Goal: Task Accomplishment & Management: Manage account settings

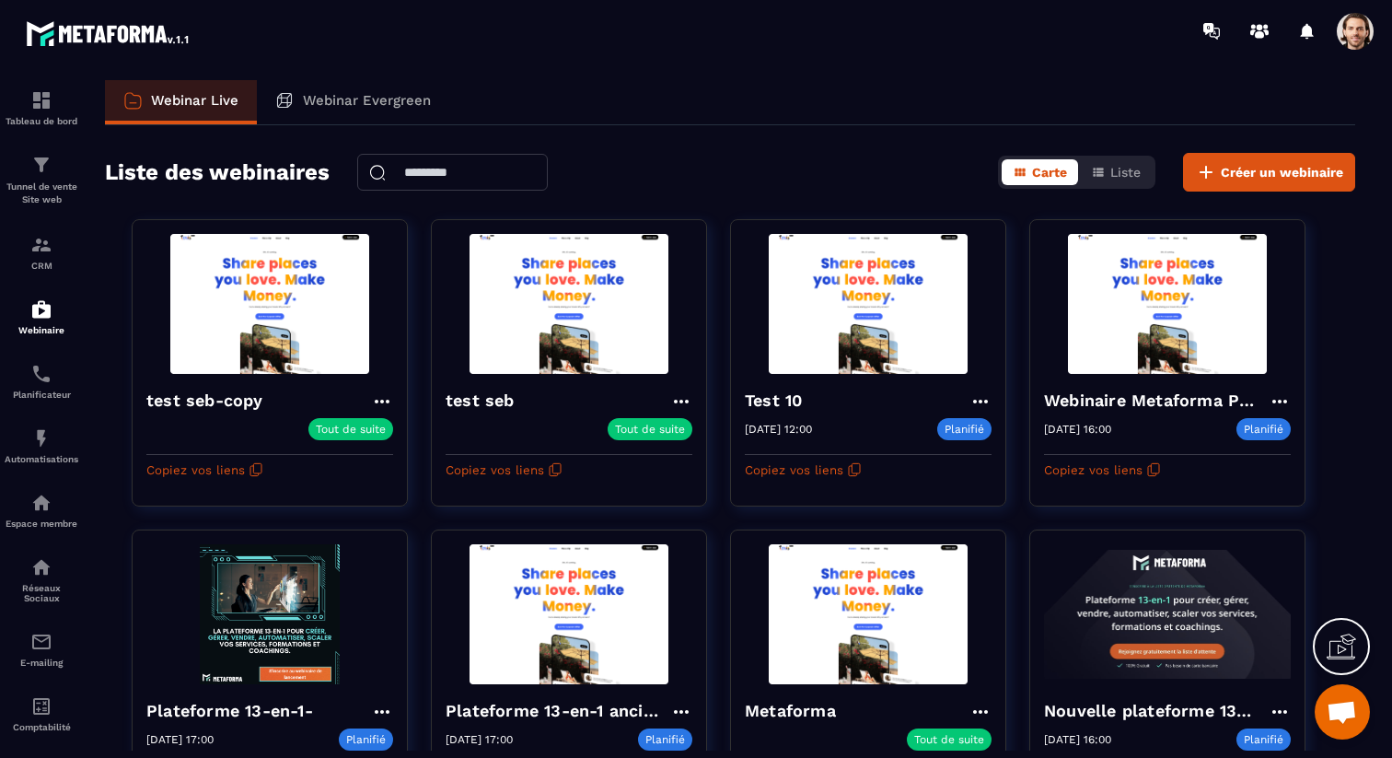
click at [1344, 20] on span at bounding box center [1355, 31] width 37 height 37
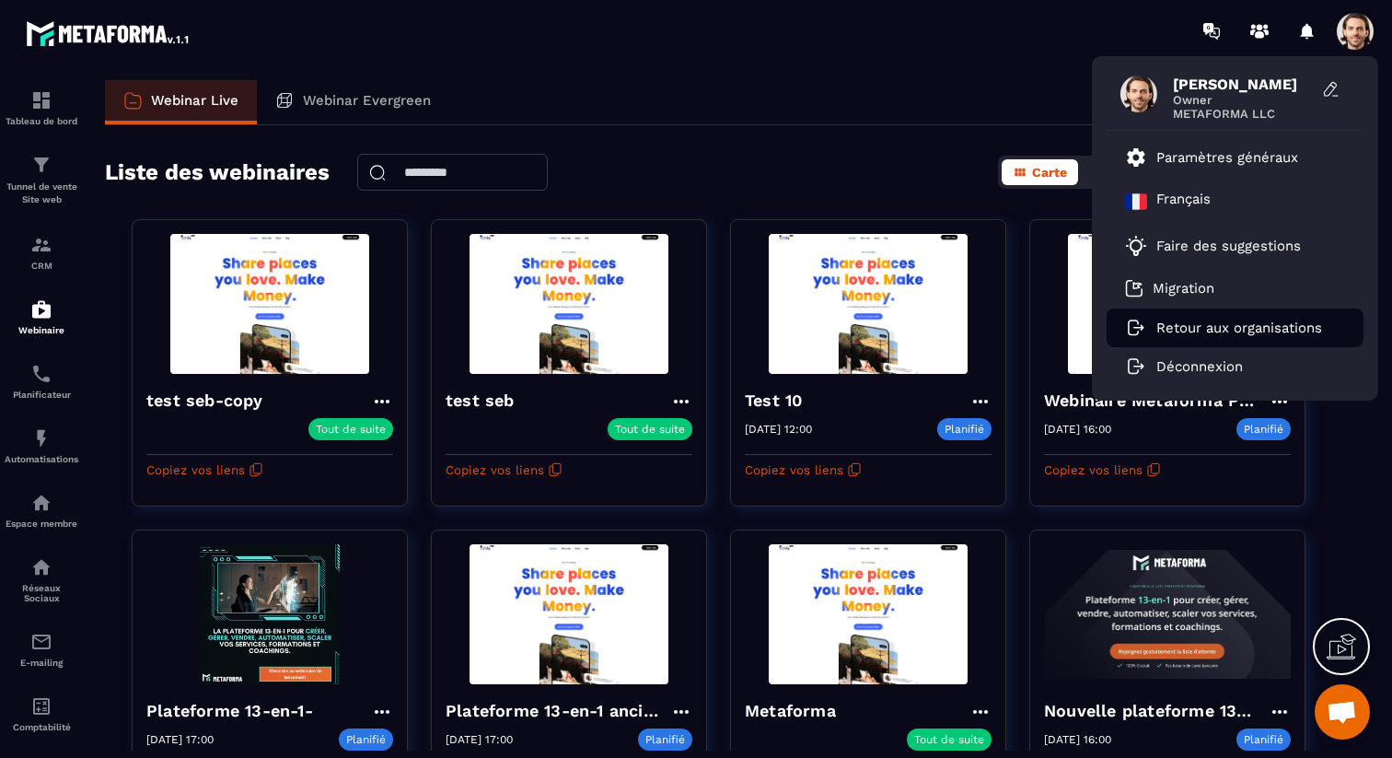
click at [1217, 323] on p "Retour aux organisations" at bounding box center [1239, 327] width 166 height 17
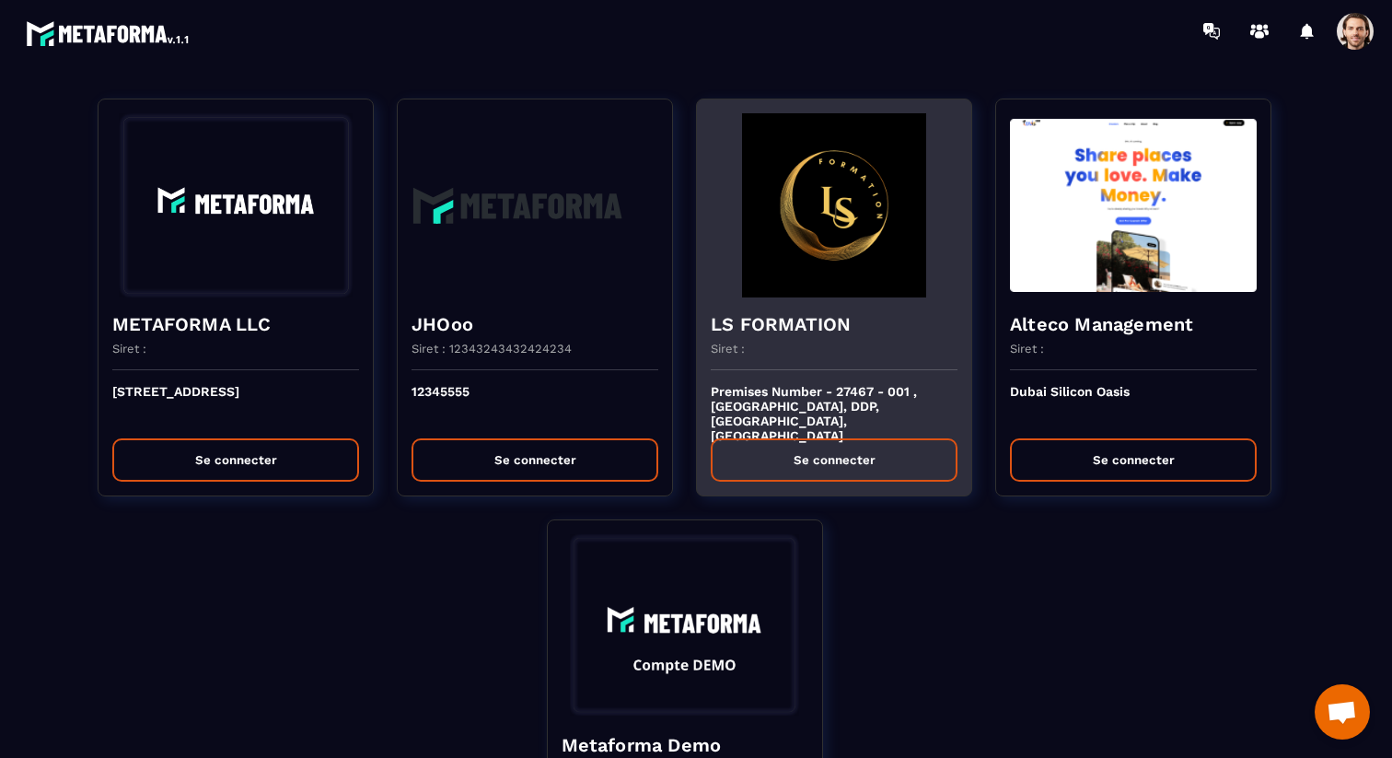
click at [774, 329] on h4 "LS FORMATION" at bounding box center [834, 324] width 247 height 26
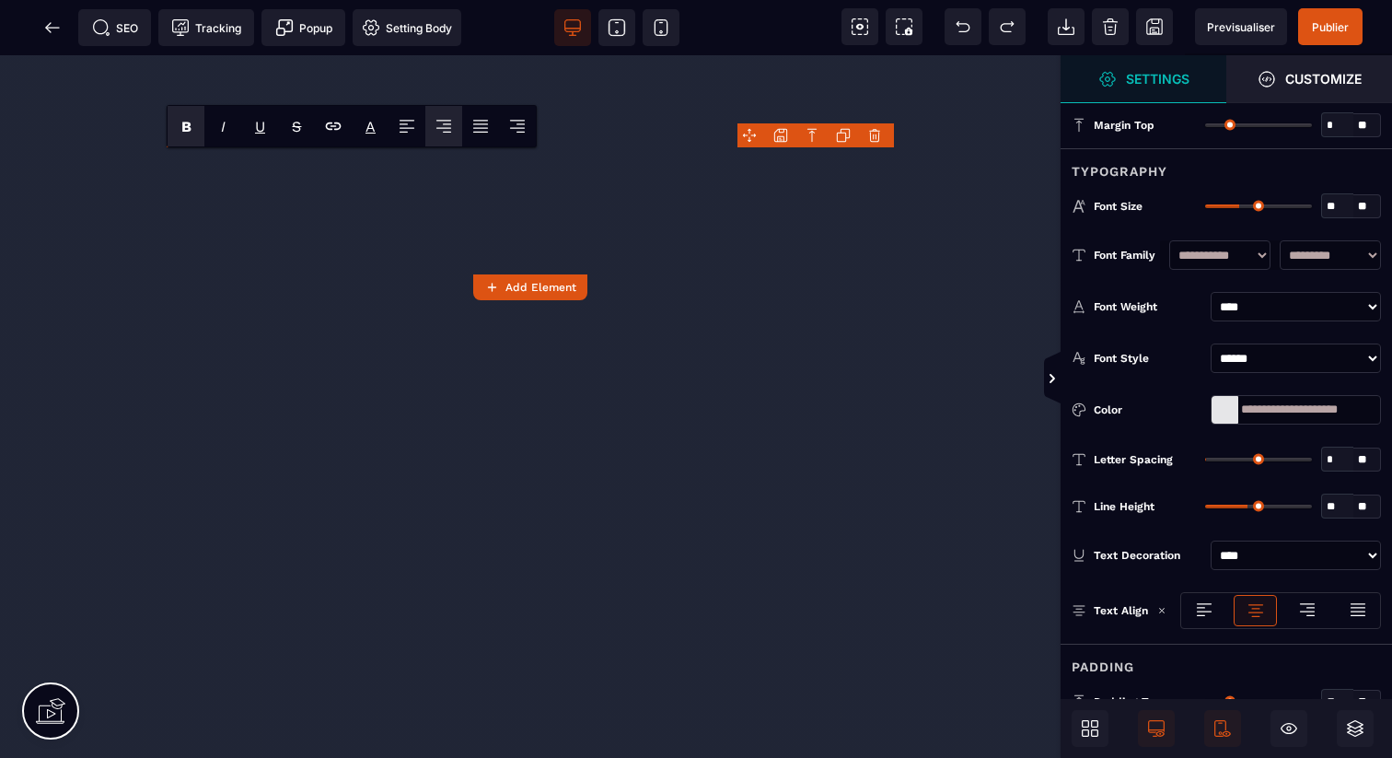
select select "***"
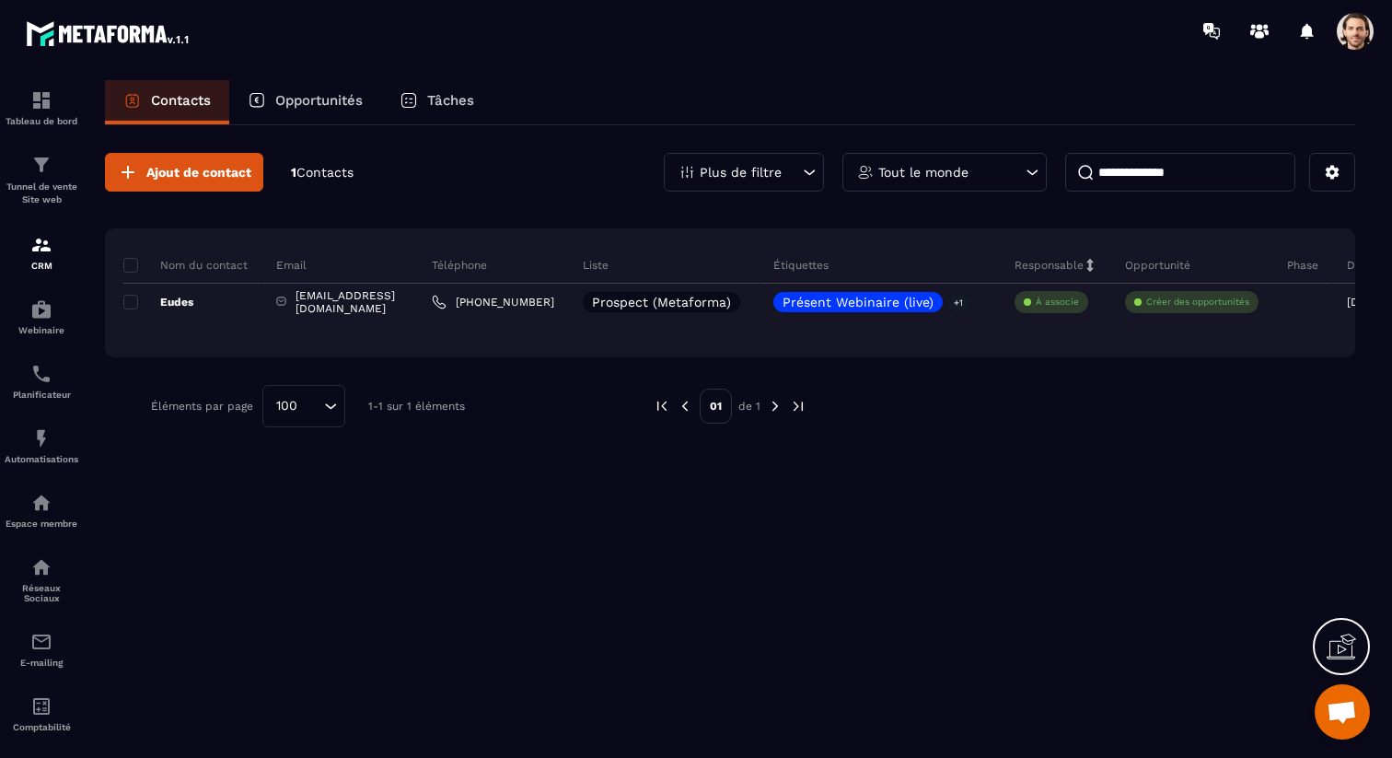
click at [1158, 168] on input "**********" at bounding box center [1180, 172] width 230 height 39
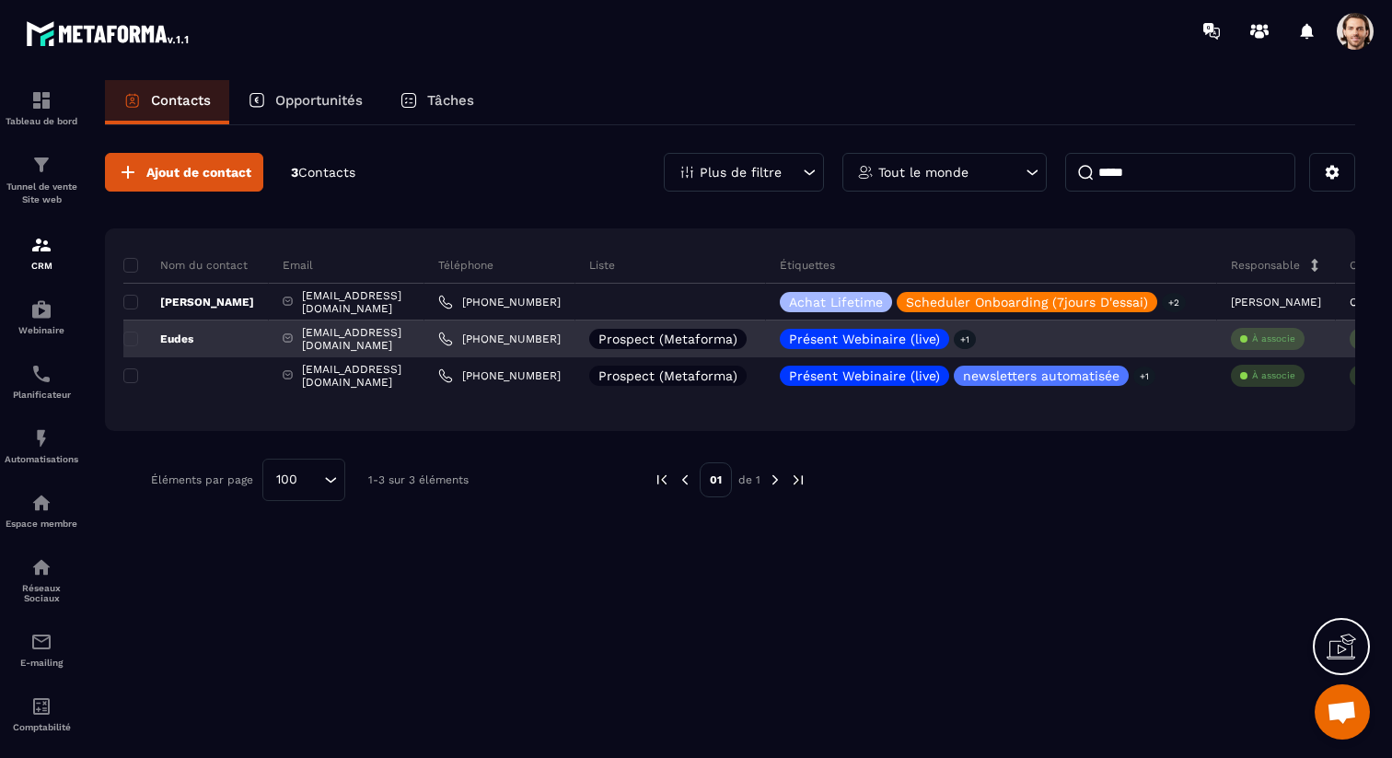
type input "*****"
click at [724, 341] on p "Prospect (Metaforma)" at bounding box center [667, 338] width 139 height 13
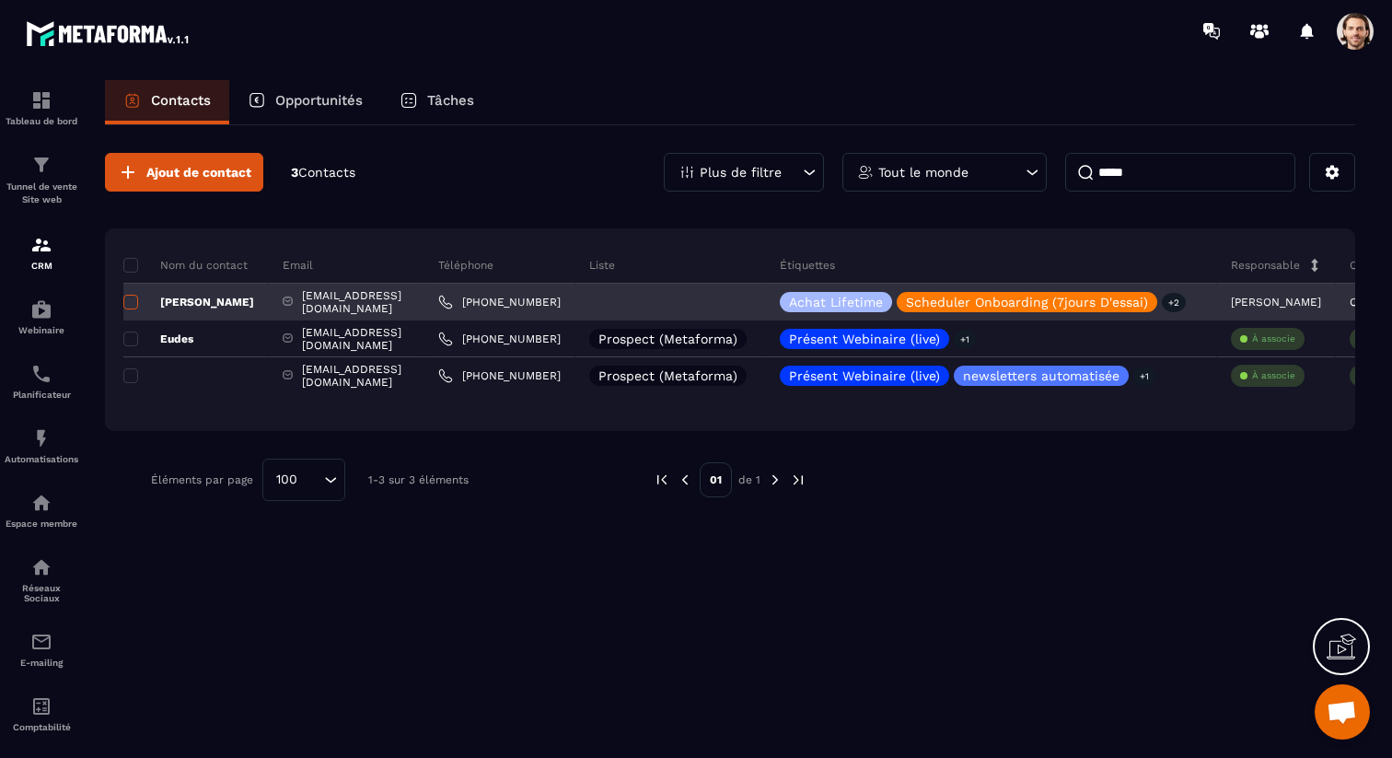
click at [130, 302] on span at bounding box center [130, 302] width 15 height 15
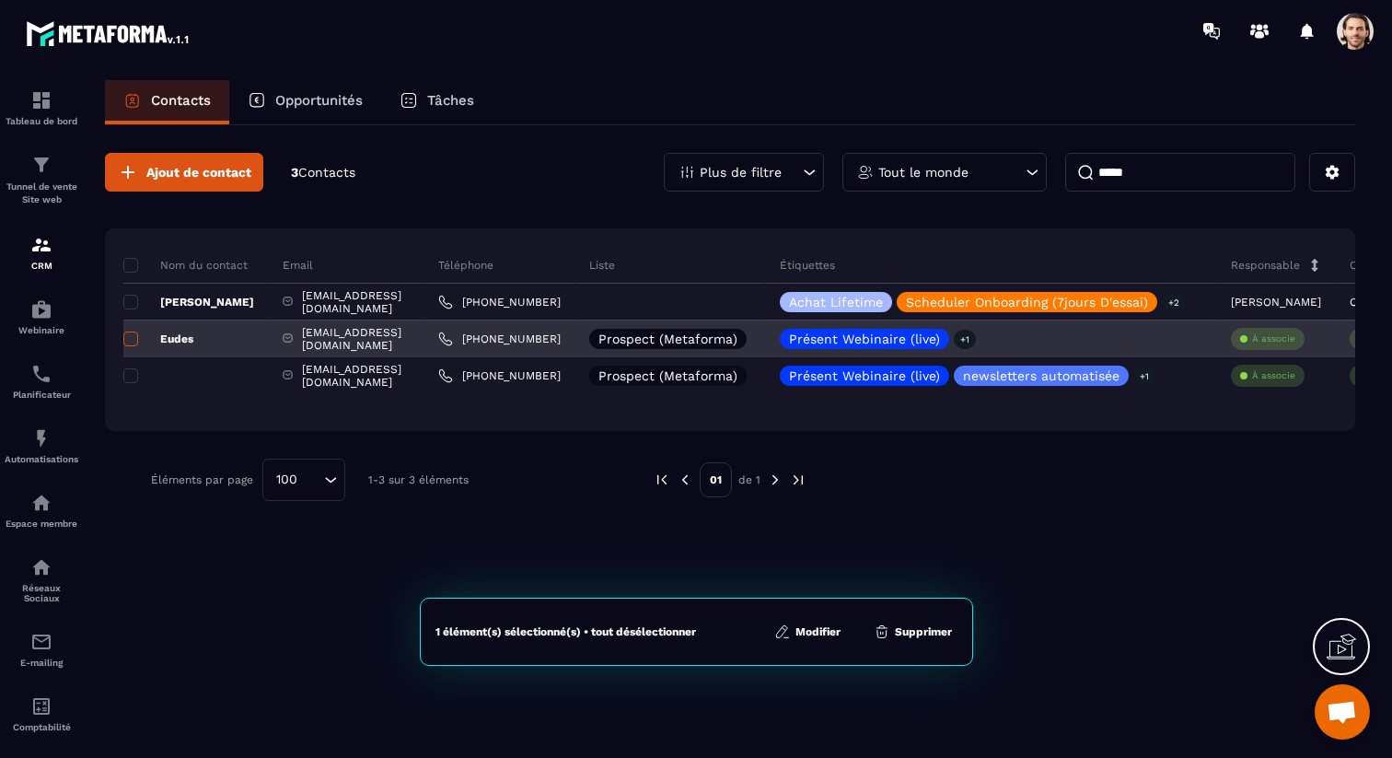
click at [127, 340] on span at bounding box center [130, 338] width 15 height 15
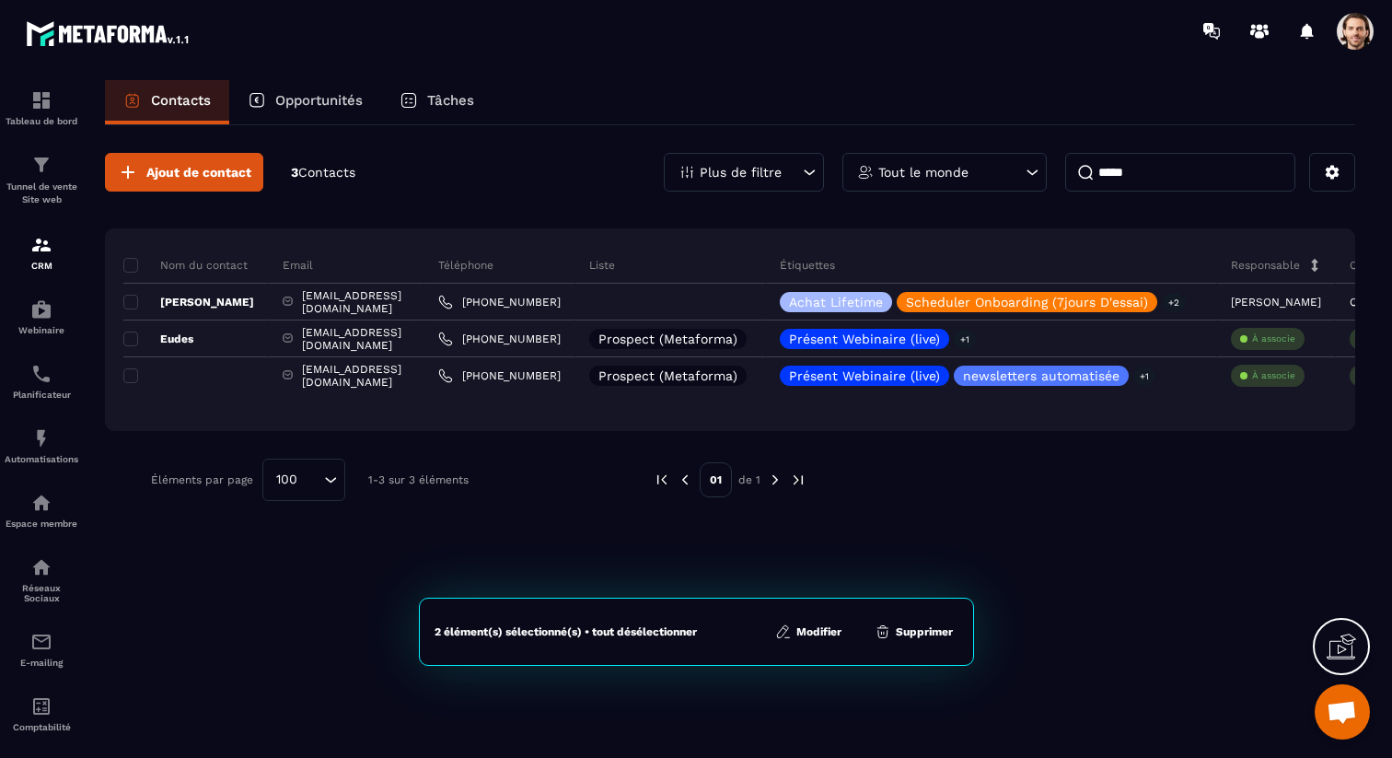
click at [813, 631] on button "Modifier" at bounding box center [808, 631] width 77 height 18
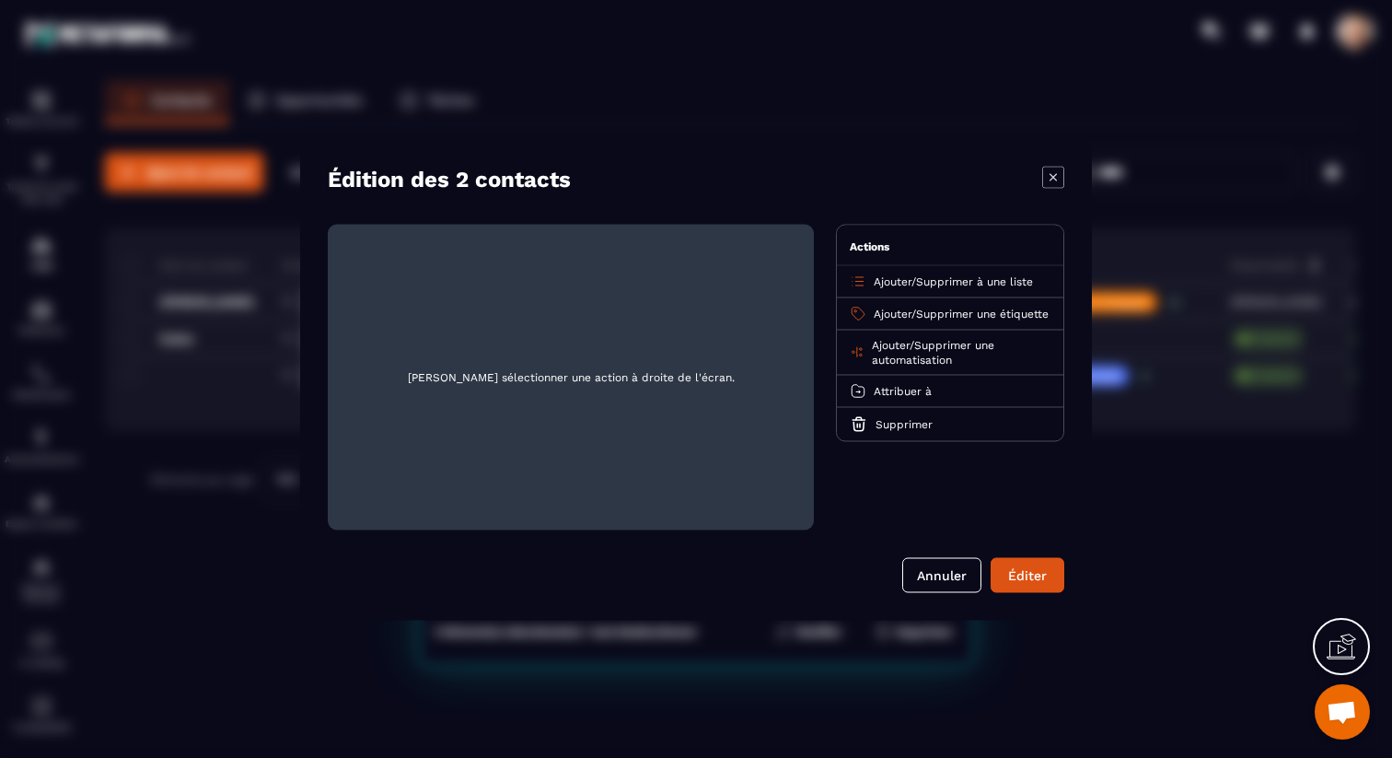
click at [893, 351] on span "Ajouter" at bounding box center [891, 344] width 38 height 13
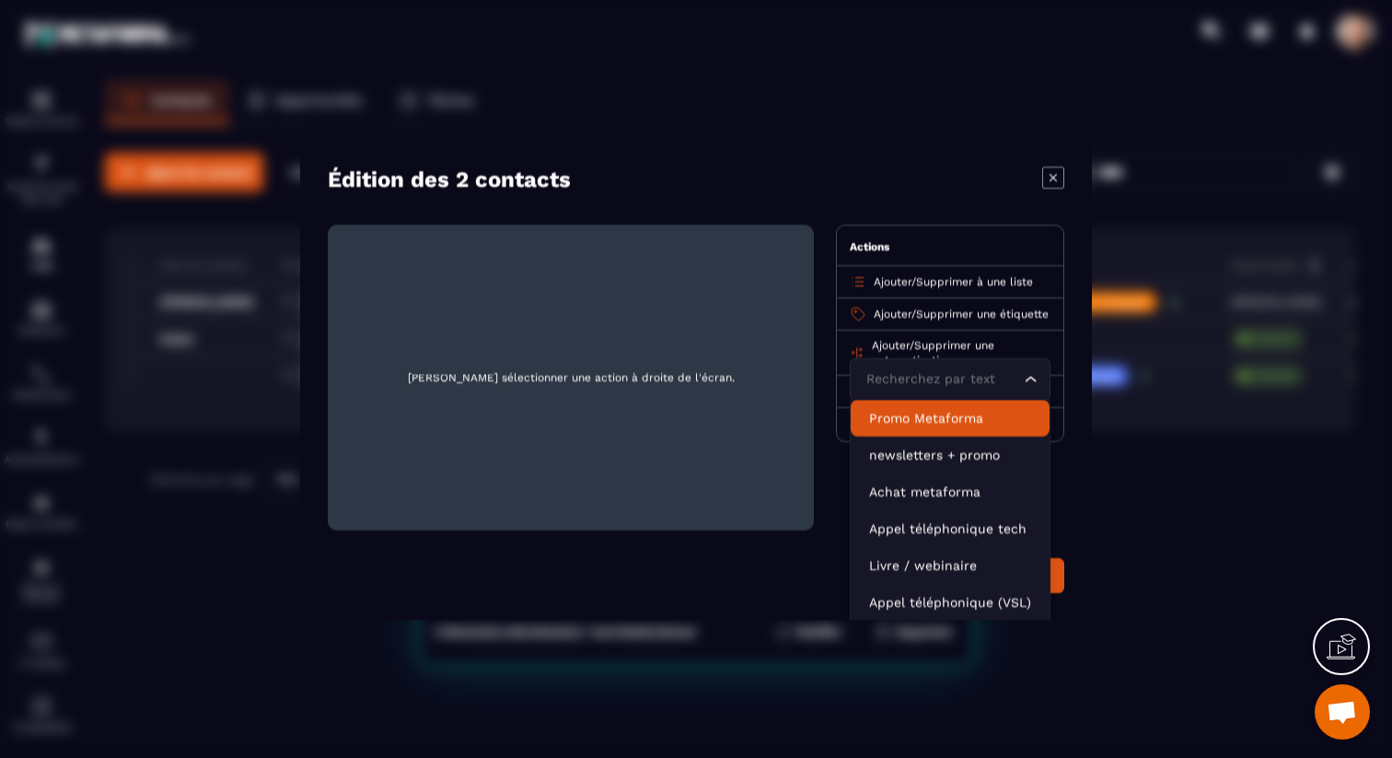
click at [948, 280] on span "Supprimer à une liste" at bounding box center [974, 280] width 117 height 13
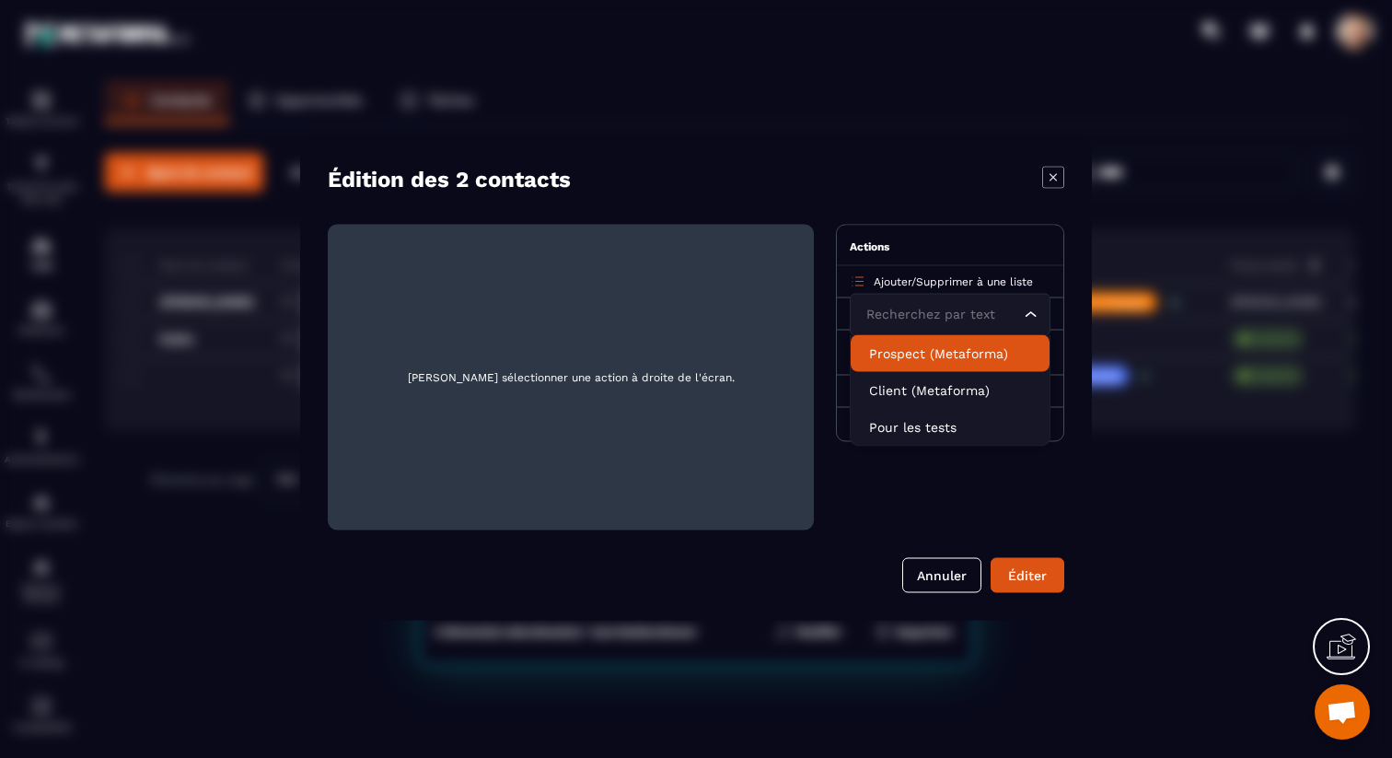
click at [931, 362] on p "Prospect (Metaforma)" at bounding box center [950, 352] width 162 height 18
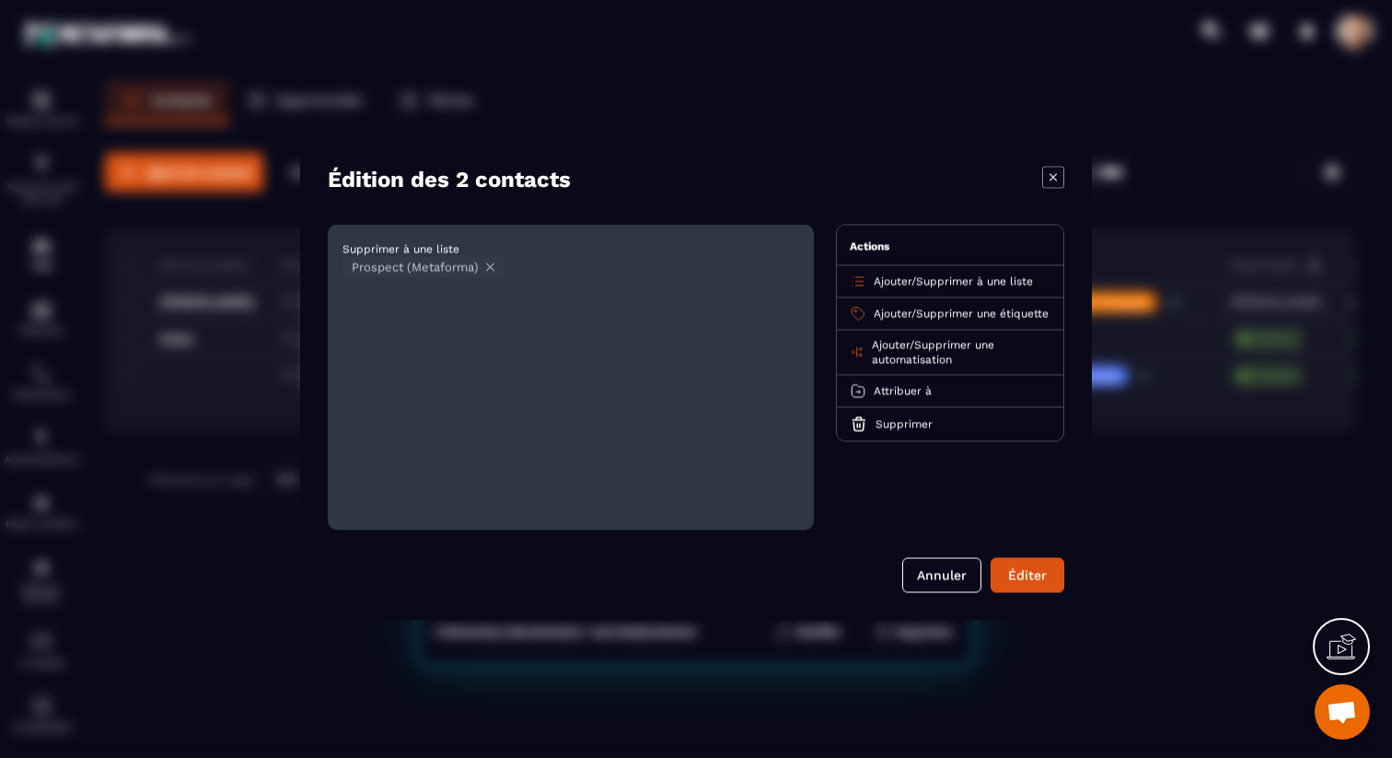
click at [904, 286] on span "Ajouter" at bounding box center [893, 280] width 38 height 13
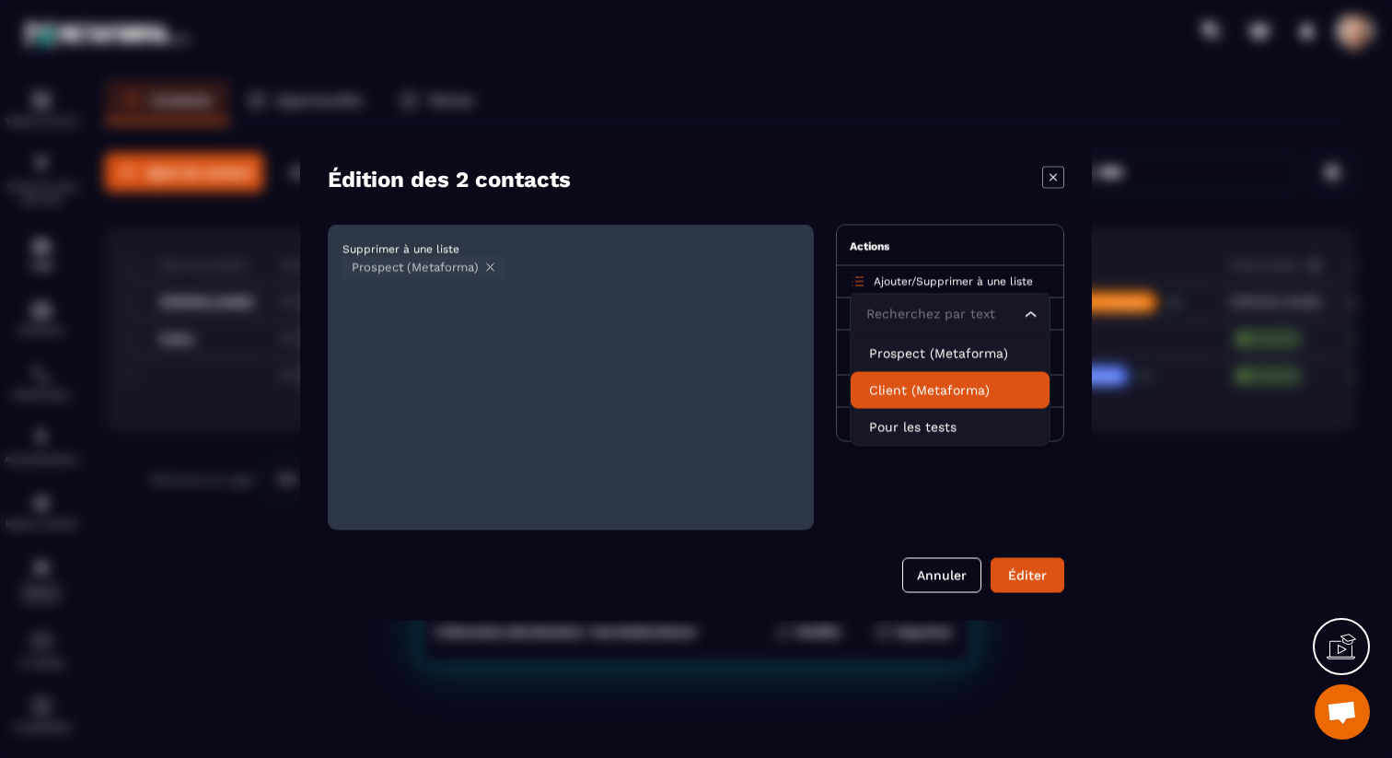
click at [904, 388] on p "Client (Metaforma)" at bounding box center [950, 389] width 162 height 18
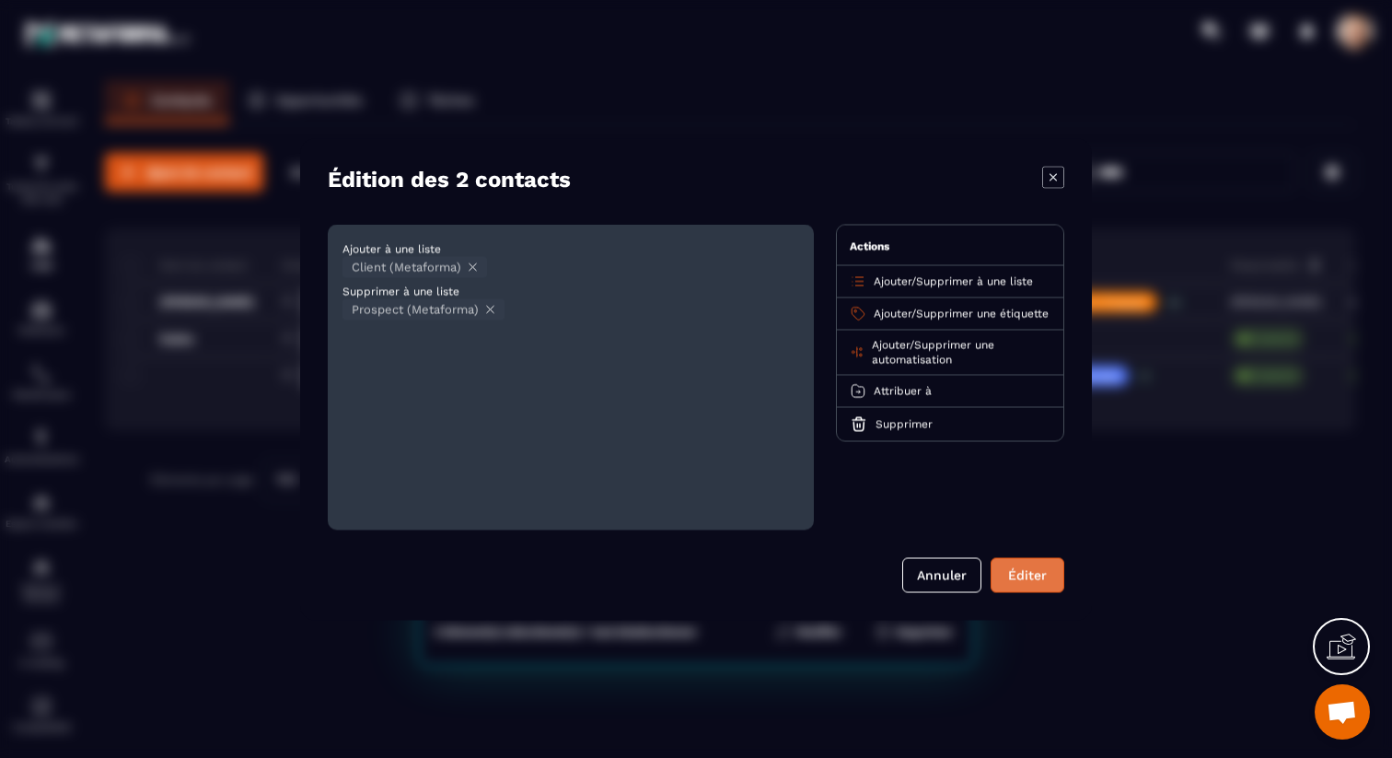
click at [1047, 587] on button "Éditer" at bounding box center [1028, 574] width 74 height 35
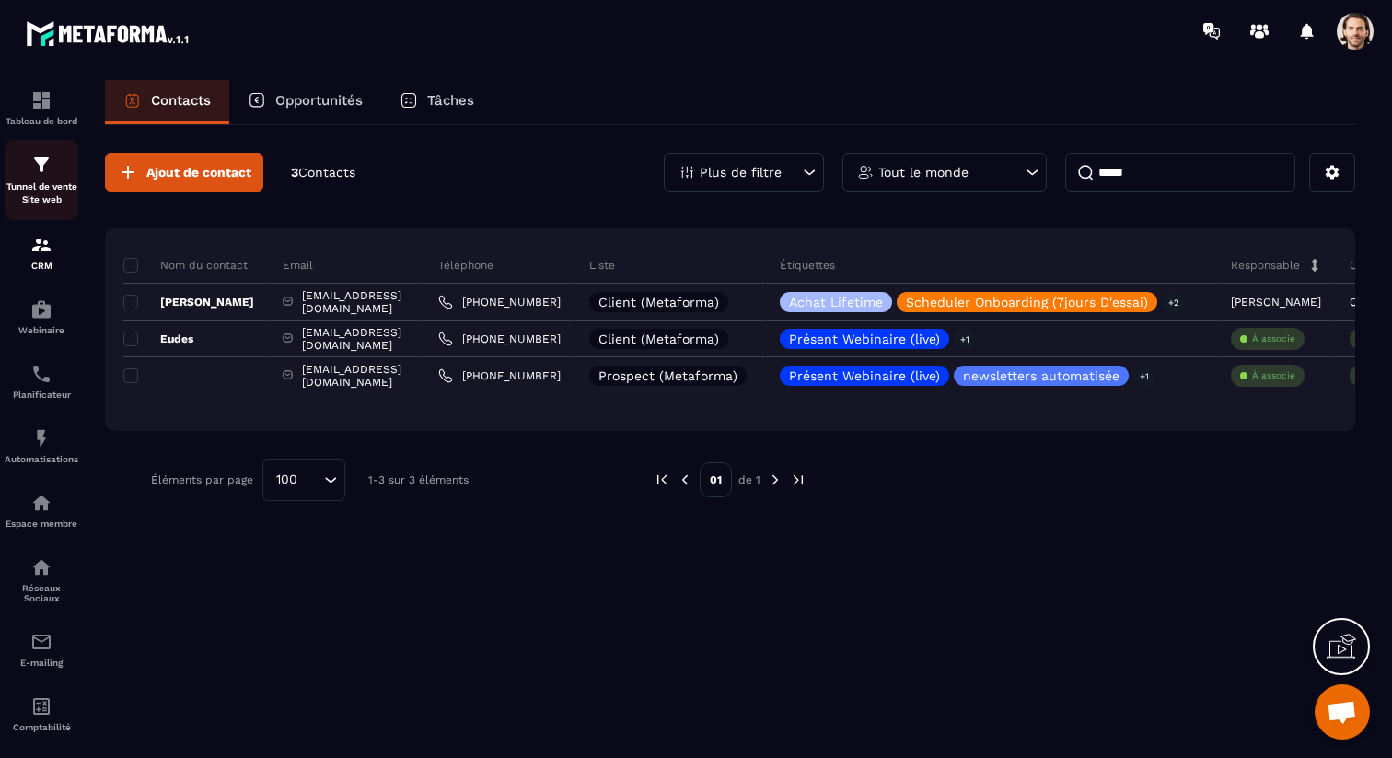
click at [21, 188] on p "Tunnel de vente Site web" at bounding box center [42, 193] width 74 height 26
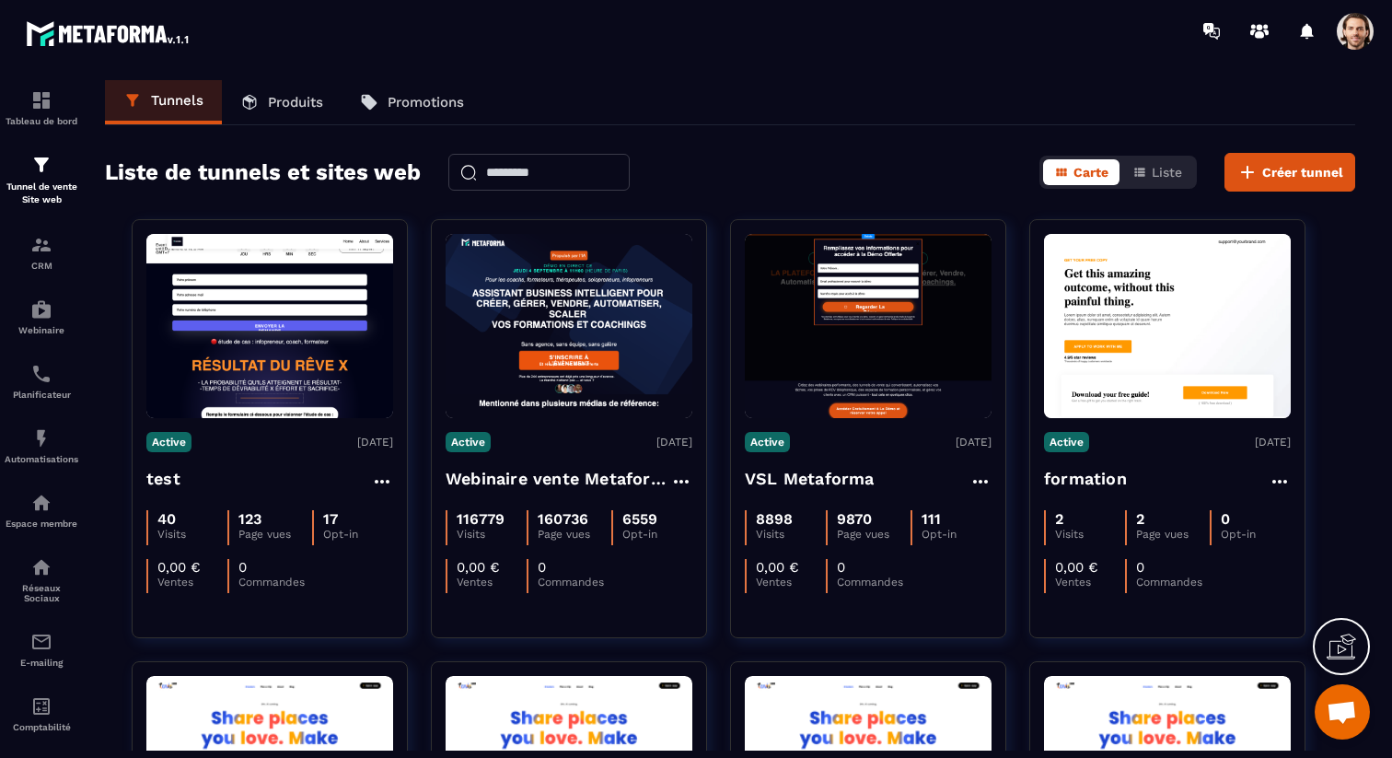
click at [1358, 41] on span at bounding box center [1355, 31] width 37 height 37
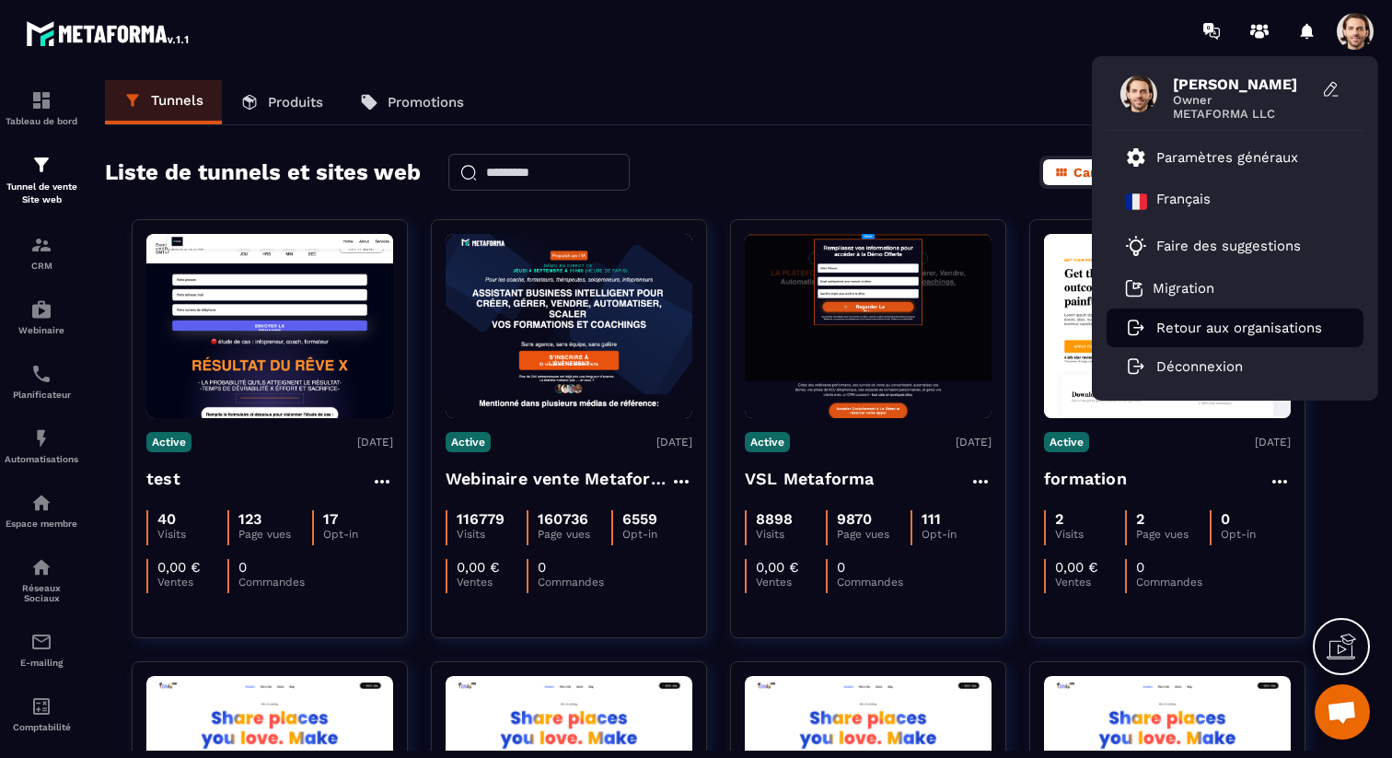
click at [1201, 324] on p "Retour aux organisations" at bounding box center [1239, 327] width 166 height 17
